Goal: Transaction & Acquisition: Book appointment/travel/reservation

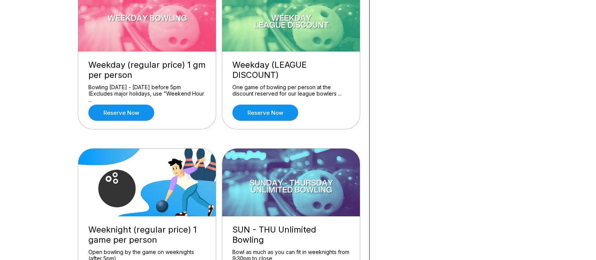
scroll to position [263, 0]
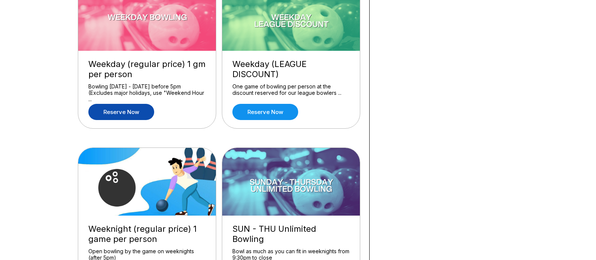
click at [126, 111] on link "Reserve now" at bounding box center [121, 112] width 66 height 16
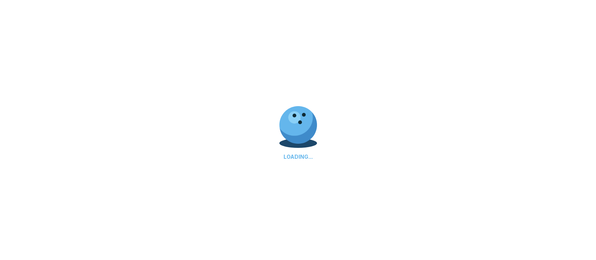
click at [126, 111] on div "LOADING..." at bounding box center [298, 130] width 596 height 260
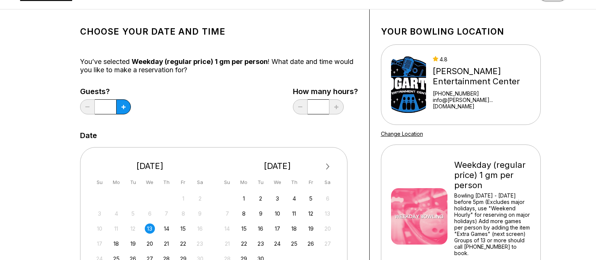
scroll to position [75, 0]
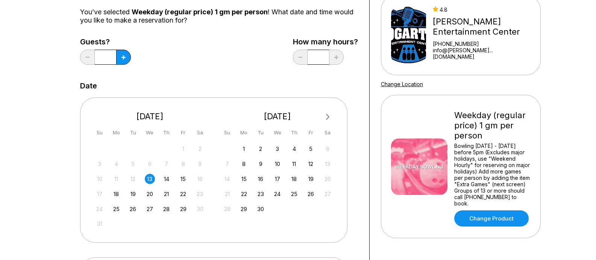
click at [151, 178] on div "13" at bounding box center [150, 179] width 10 height 10
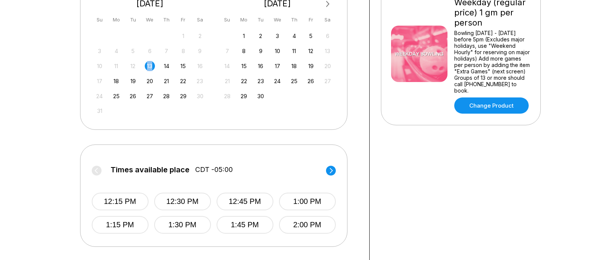
scroll to position [225, 0]
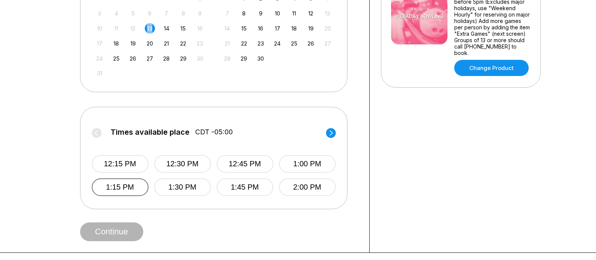
click at [123, 189] on button "1:15 PM" at bounding box center [120, 187] width 57 height 18
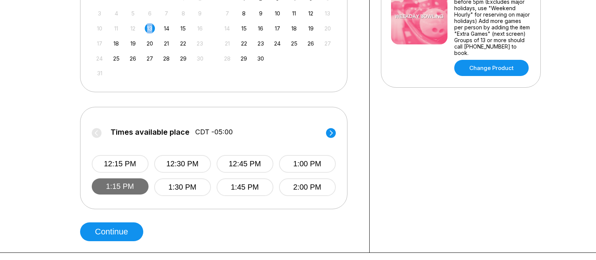
click at [123, 189] on button "1:15 PM" at bounding box center [120, 186] width 57 height 16
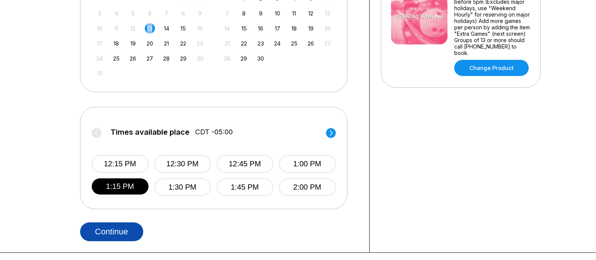
click at [110, 228] on button "Continue" at bounding box center [111, 231] width 63 height 19
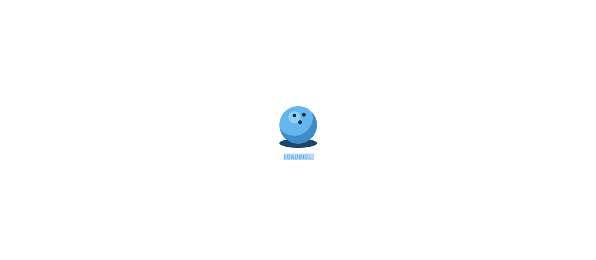
click at [110, 228] on div "LOADING..." at bounding box center [298, 130] width 596 height 260
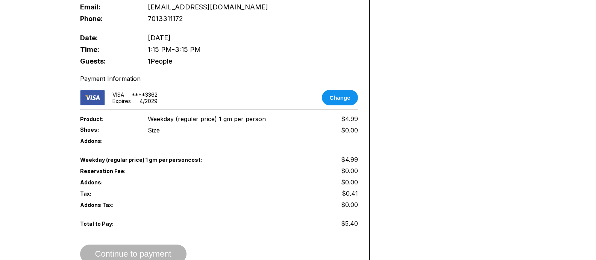
scroll to position [376, 0]
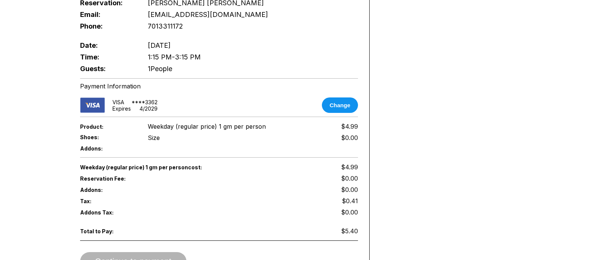
click at [119, 252] on div "Continue to payment" at bounding box center [219, 261] width 278 height 19
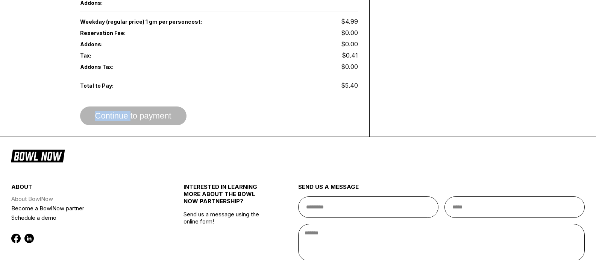
scroll to position [526, 0]
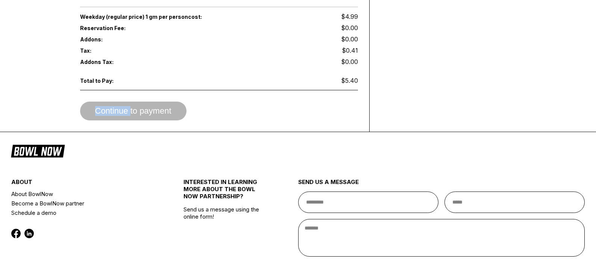
click at [130, 102] on div "Continue to payment" at bounding box center [219, 110] width 278 height 19
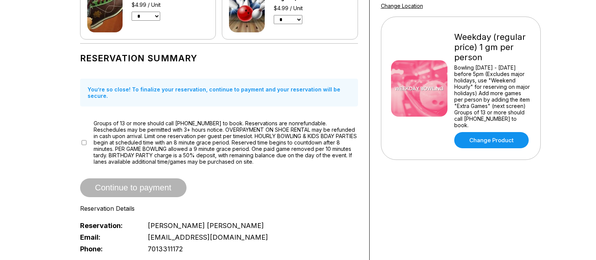
scroll to position [150, 0]
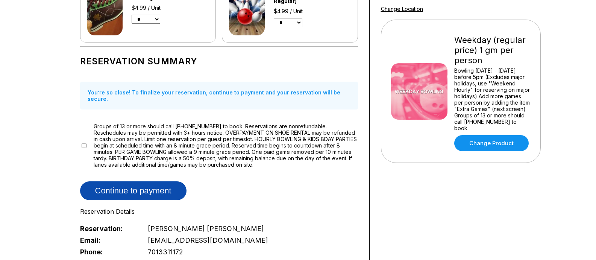
click at [119, 183] on button "Continue to payment" at bounding box center [133, 190] width 106 height 19
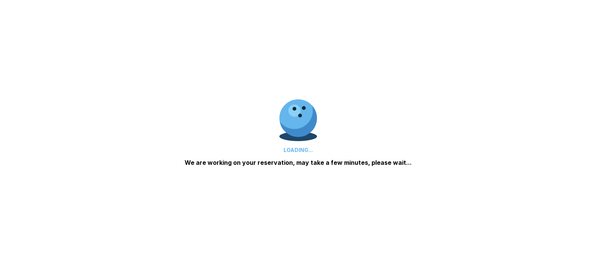
scroll to position [0, 0]
